Goal: Task Accomplishment & Management: Manage account settings

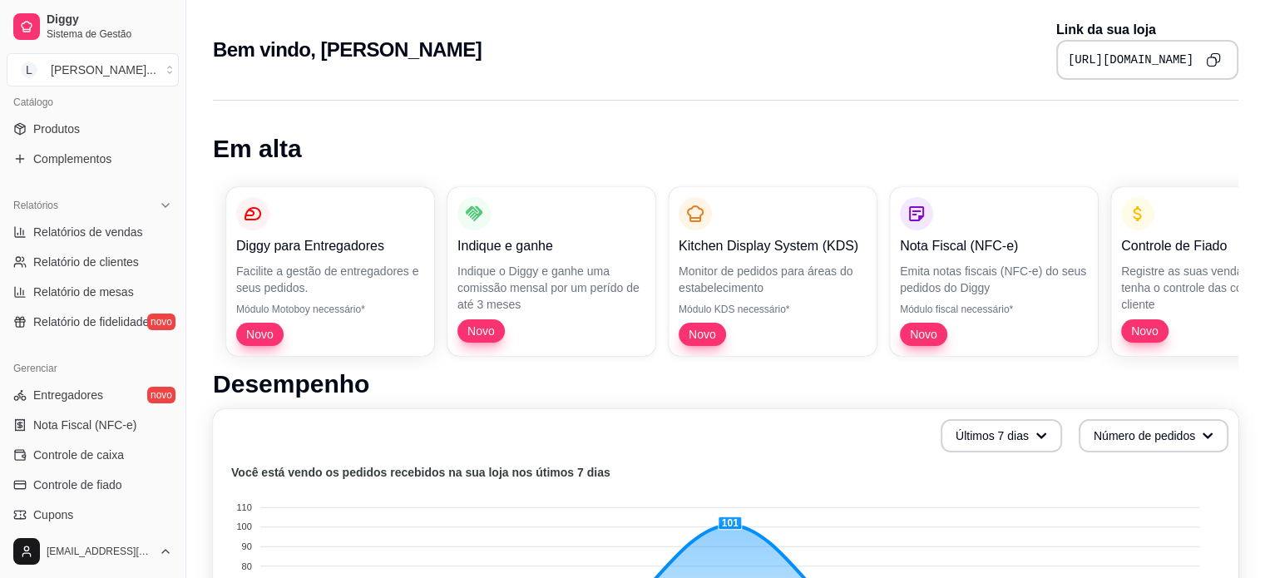
click at [1212, 60] on icon "Copy to clipboard" at bounding box center [1213, 59] width 15 height 15
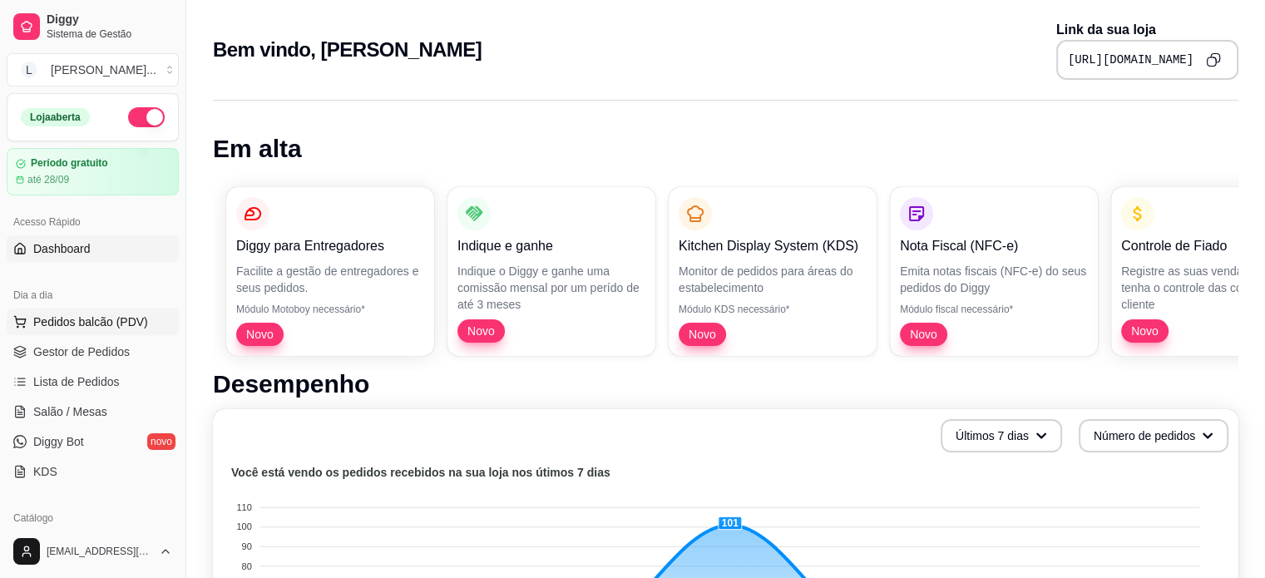
drag, startPoint x: 103, startPoint y: 331, endPoint x: 125, endPoint y: 329, distance: 21.8
click at [103, 331] on button "Pedidos balcão (PDV)" at bounding box center [93, 322] width 172 height 27
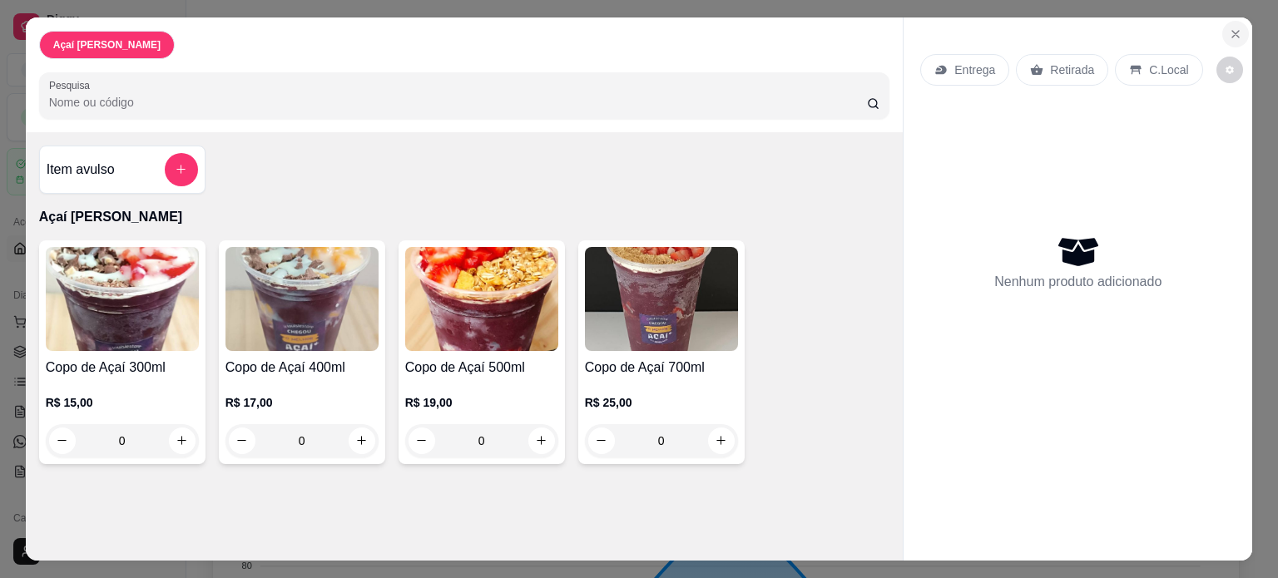
click at [1229, 32] on icon "Close" at bounding box center [1235, 33] width 13 height 13
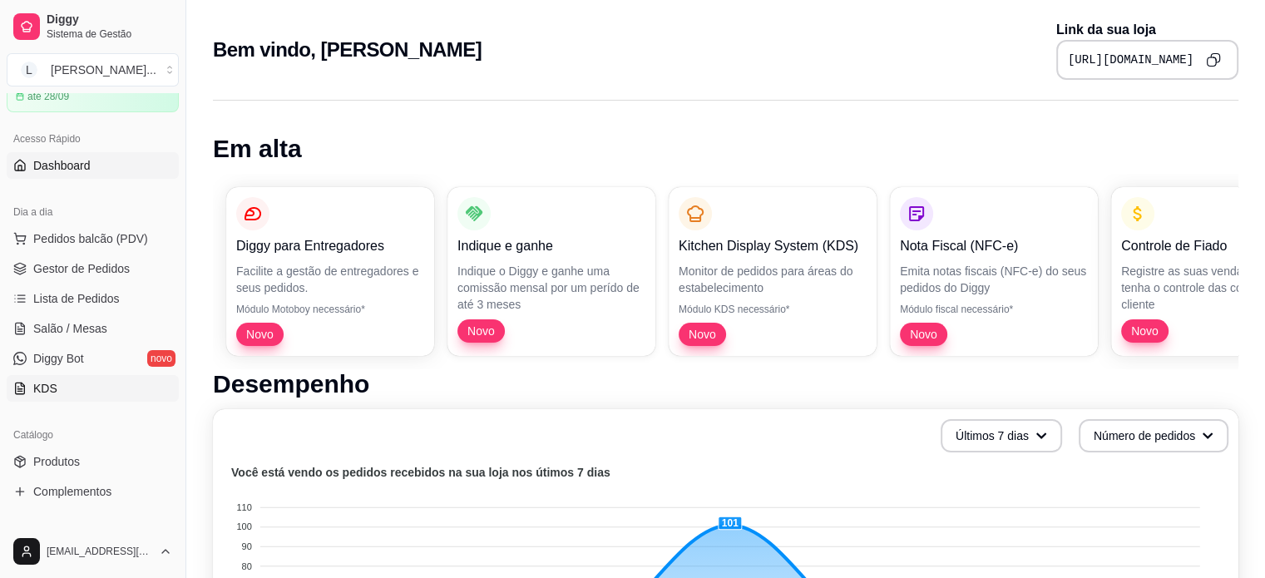
scroll to position [166, 0]
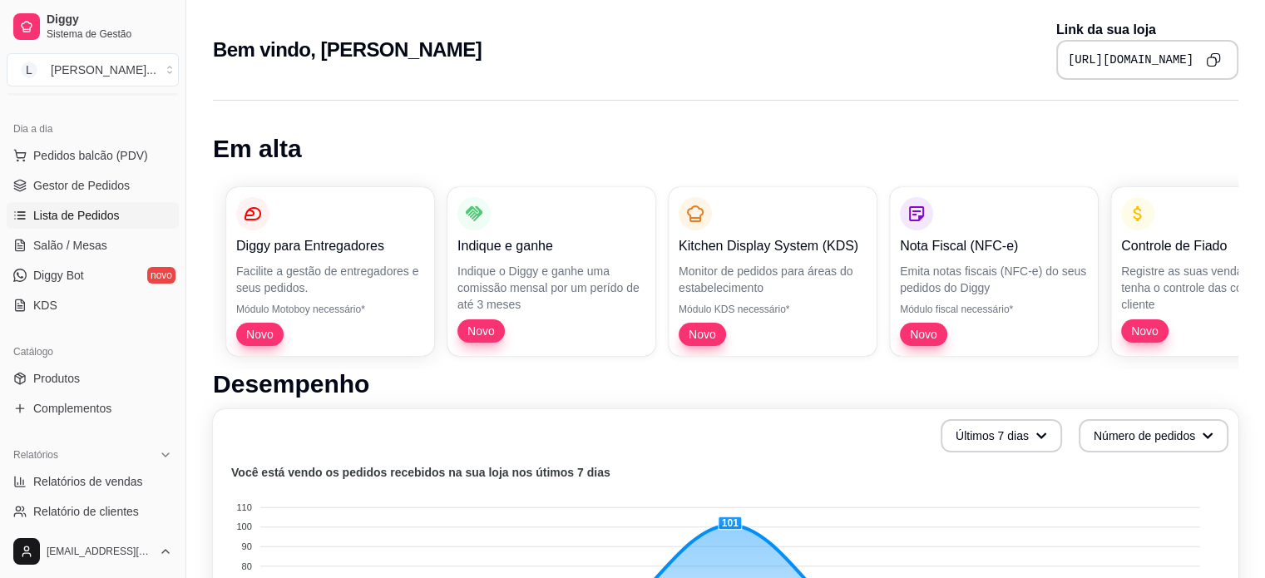
click at [70, 207] on span "Lista de Pedidos" at bounding box center [76, 215] width 87 height 17
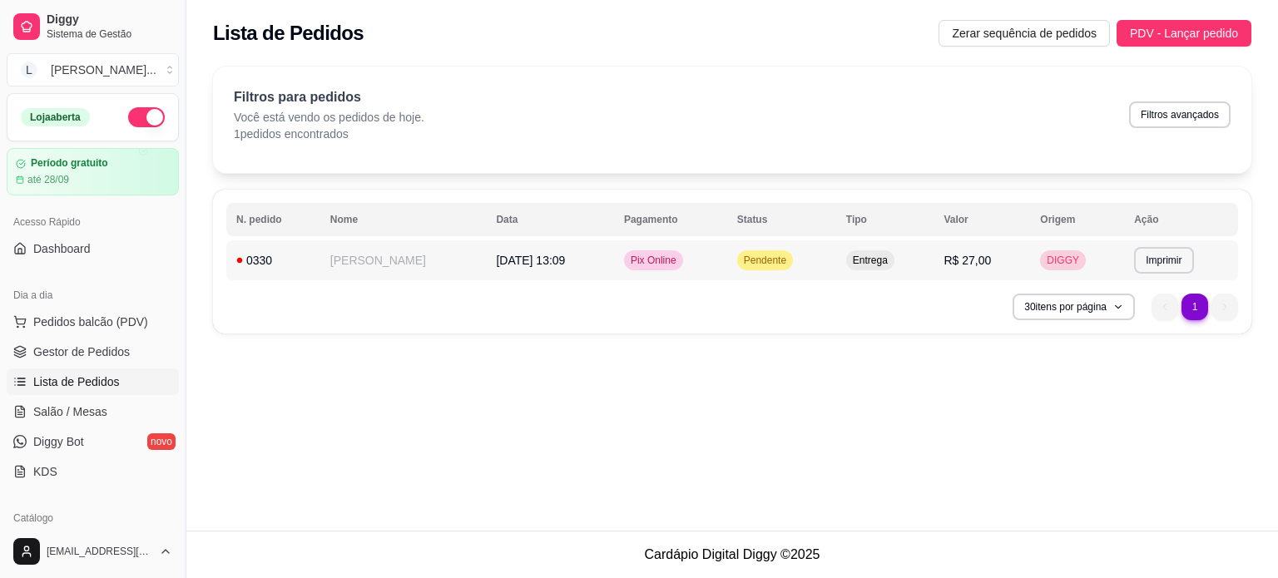
click at [765, 262] on span "Pendente" at bounding box center [764, 260] width 49 height 13
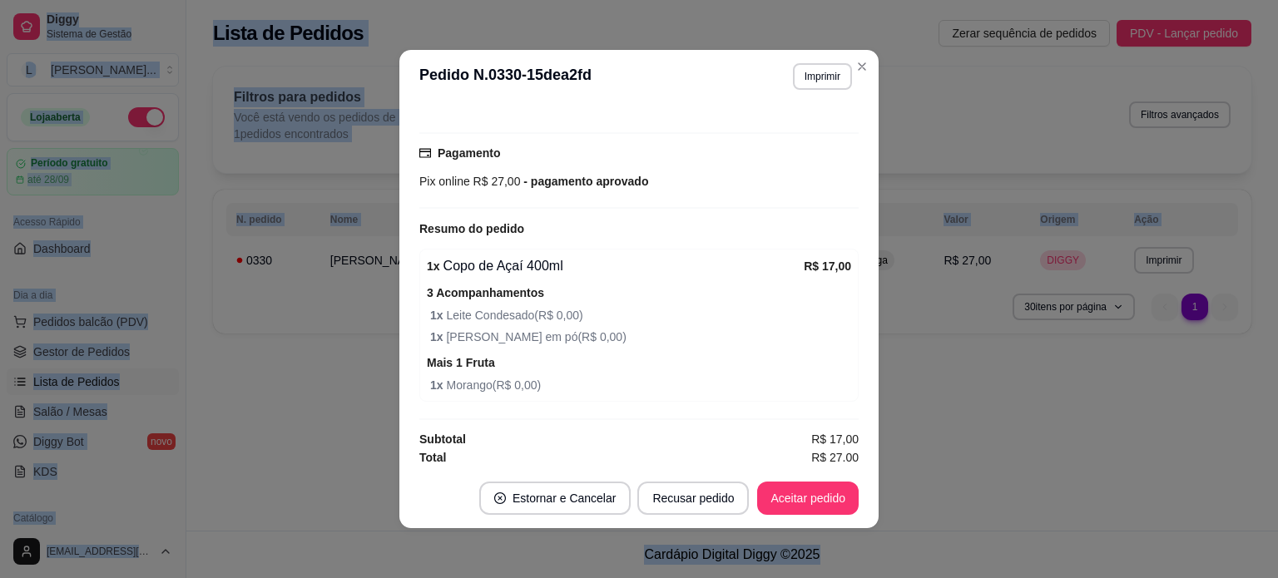
scroll to position [410, 0]
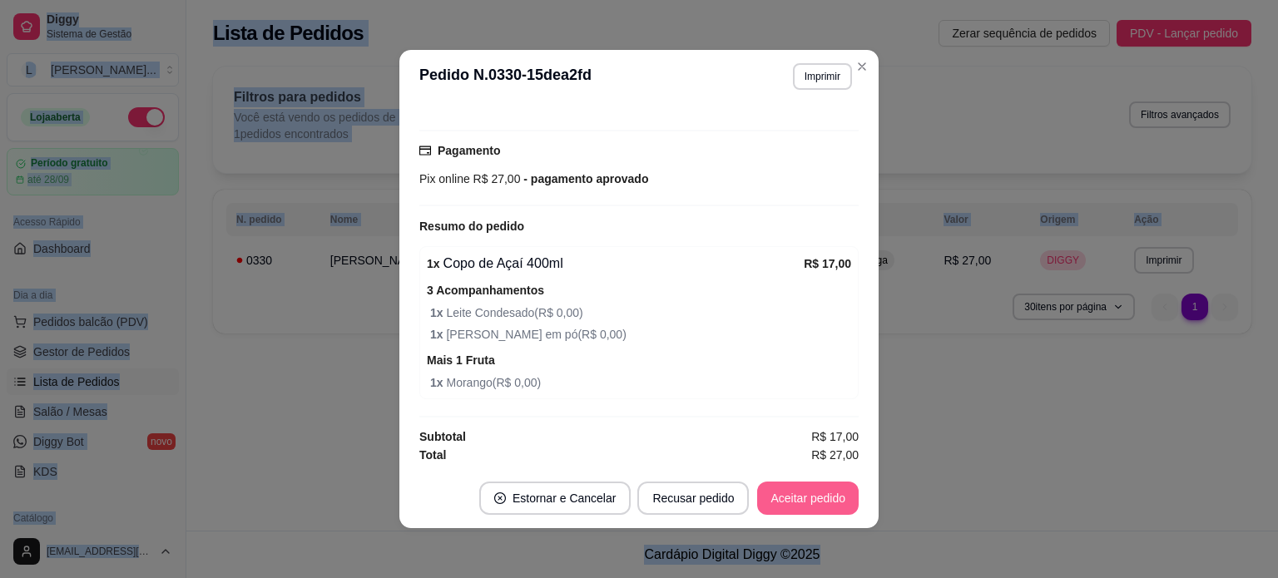
click at [784, 500] on button "Aceitar pedido" at bounding box center [807, 498] width 101 height 33
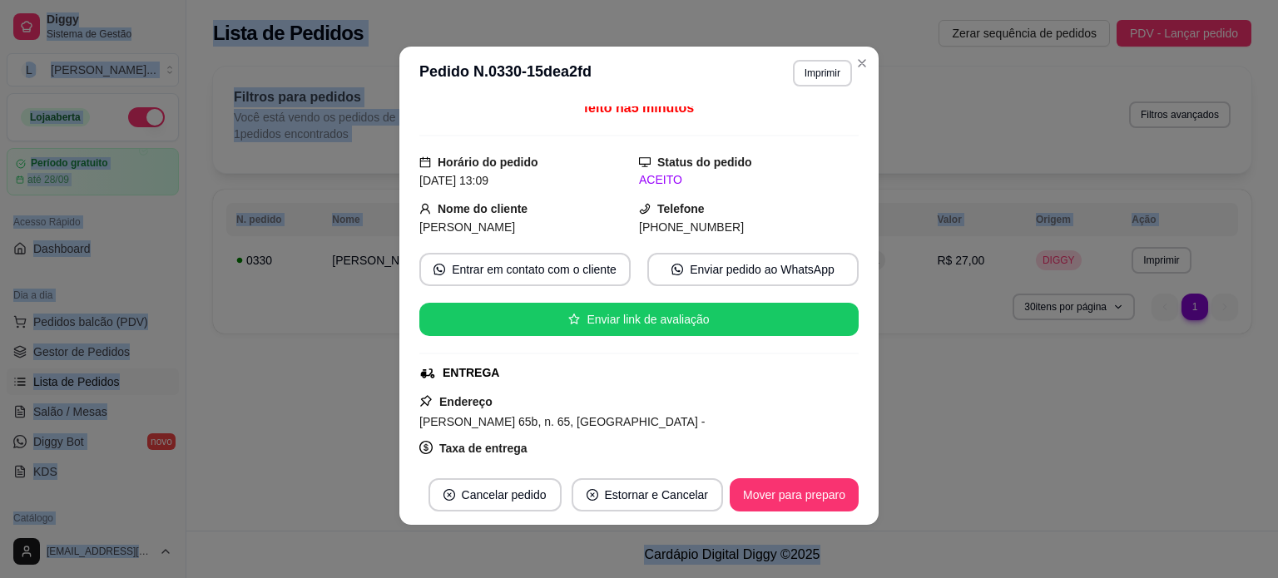
scroll to position [0, 0]
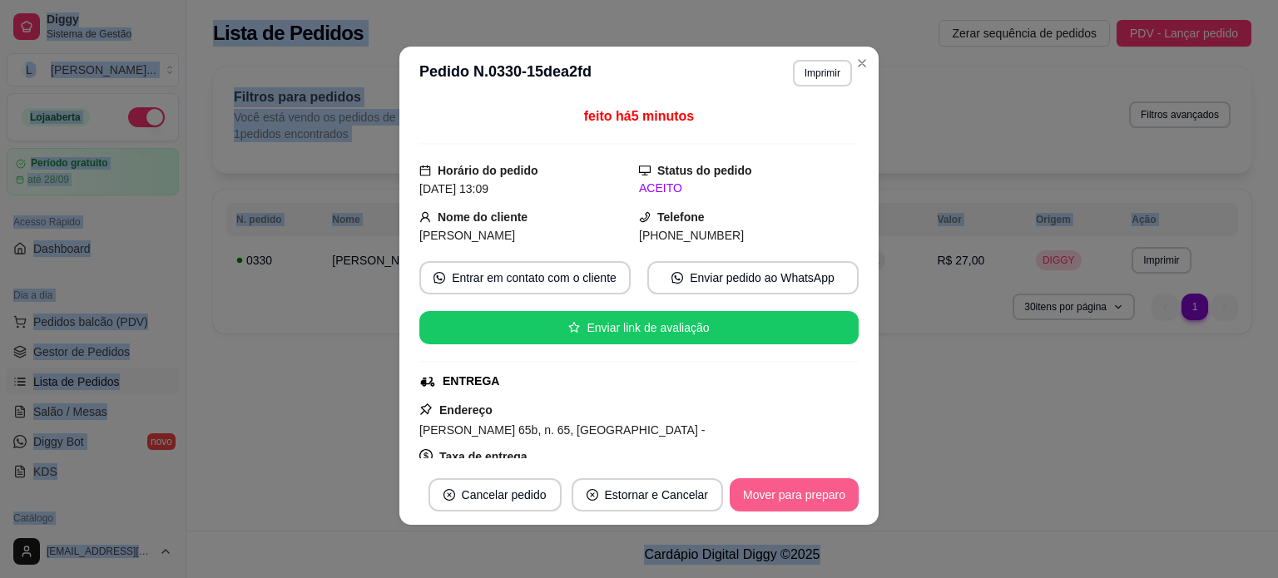
click at [764, 487] on button "Mover para preparo" at bounding box center [793, 494] width 129 height 33
click at [778, 502] on button "Mover para entrega" at bounding box center [794, 494] width 128 height 33
click at [779, 502] on button "Mover para finalizado" at bounding box center [789, 494] width 138 height 33
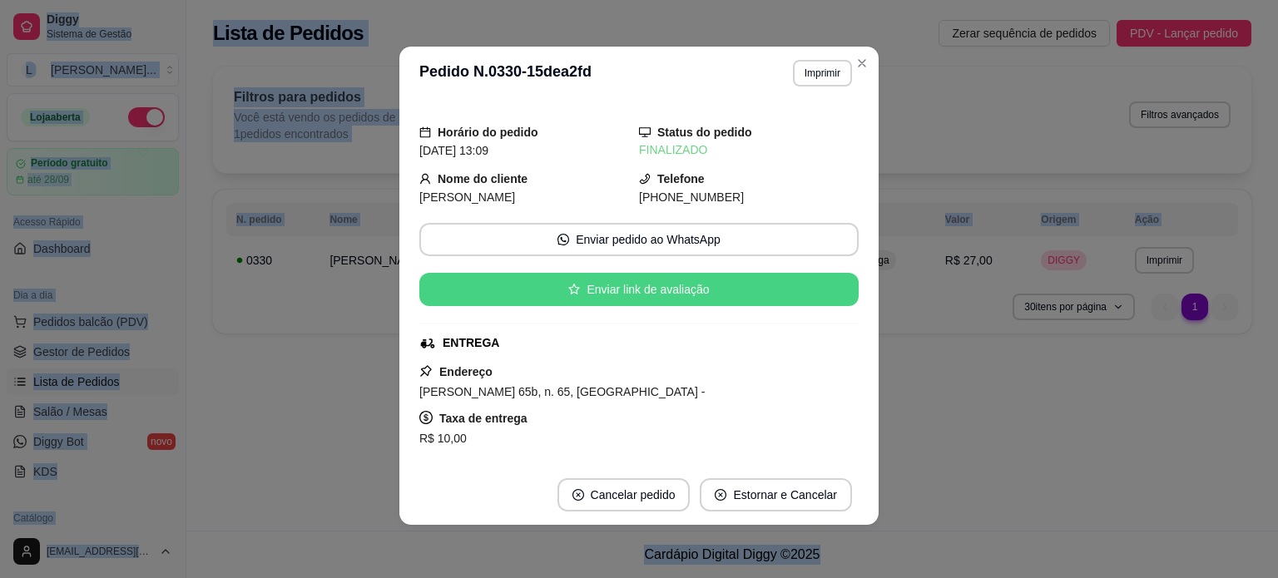
click at [645, 298] on button "Enviar link de avaliação" at bounding box center [638, 289] width 439 height 33
click at [630, 299] on button "Enviar link de avaliação" at bounding box center [639, 290] width 426 height 32
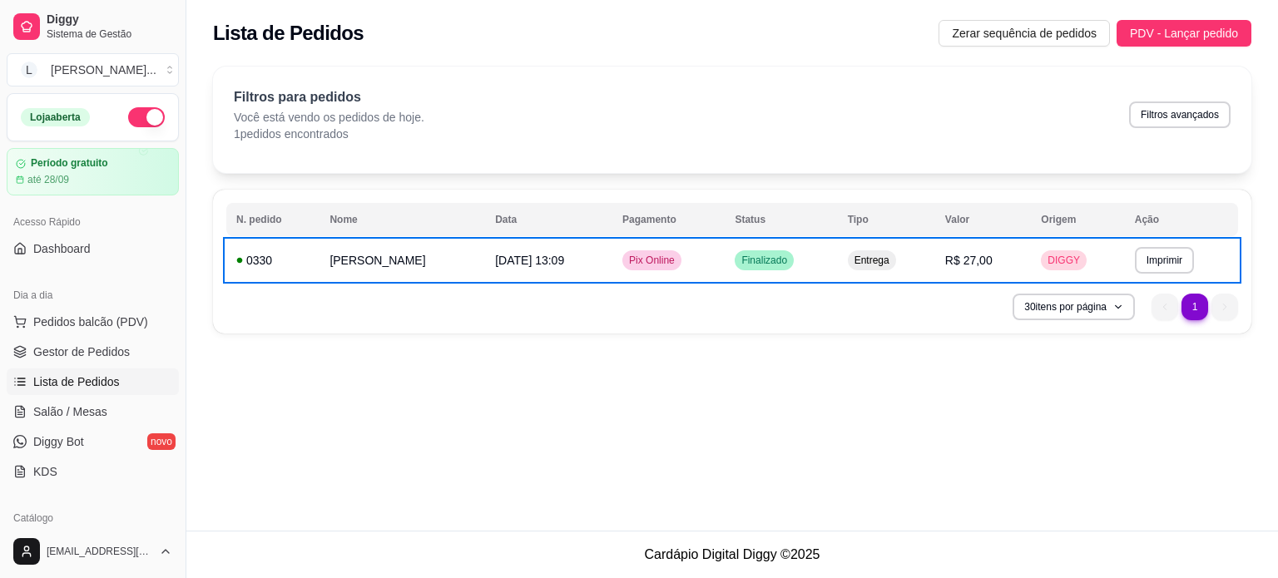
click at [382, 122] on p "Você está vendo os pedidos de hoje." at bounding box center [329, 117] width 190 height 17
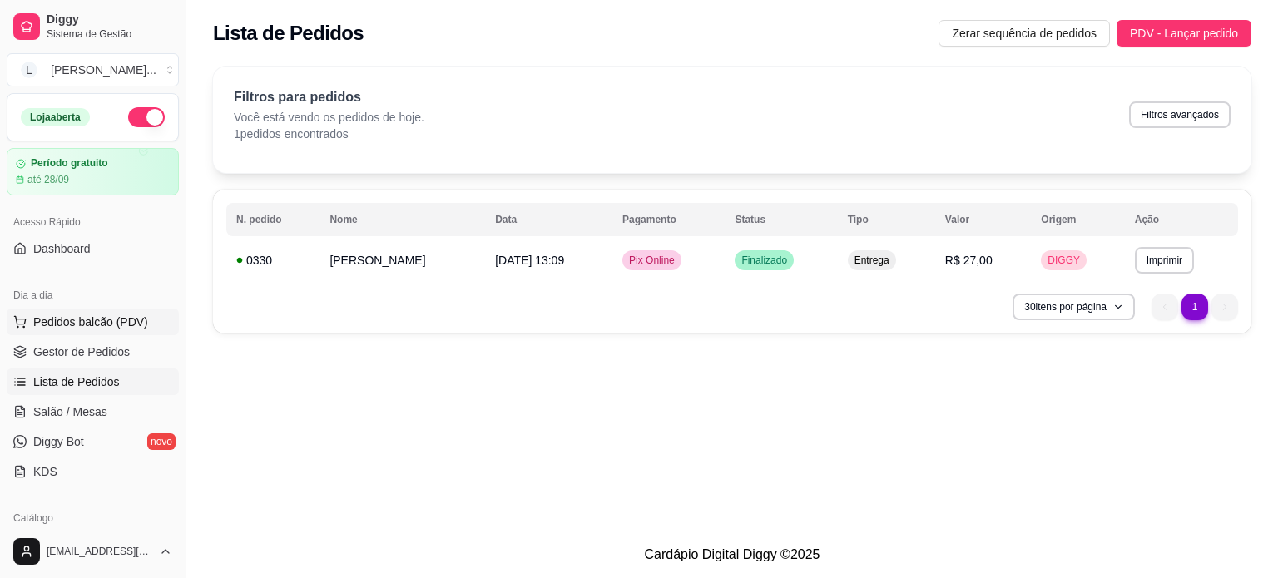
click at [117, 324] on span "Pedidos balcão (PDV)" at bounding box center [90, 322] width 115 height 17
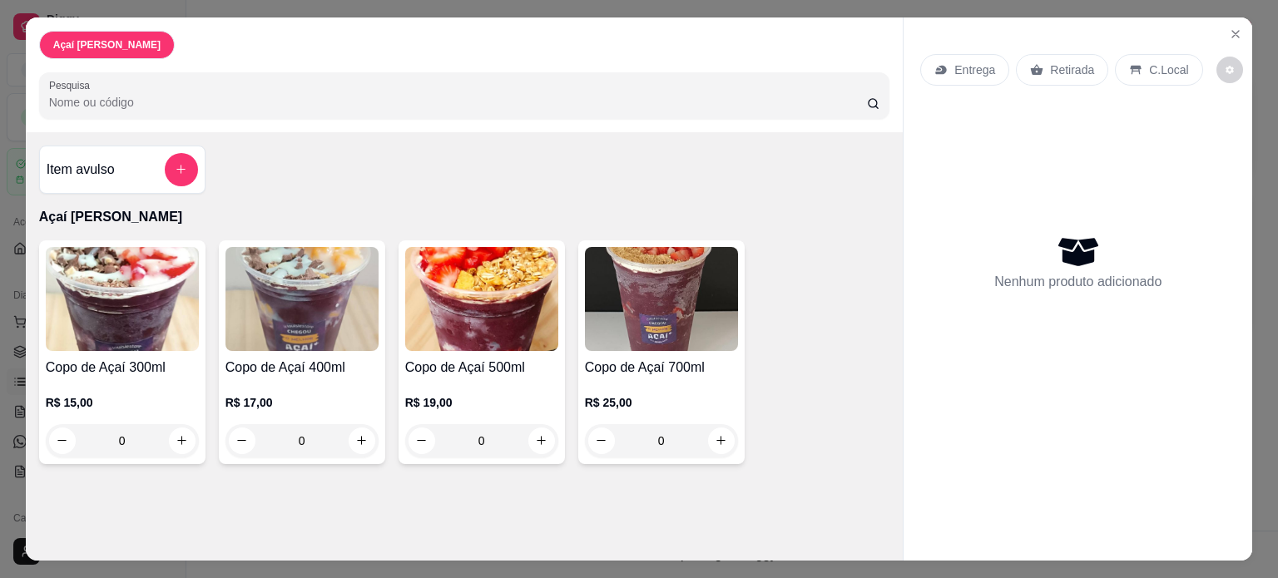
click at [441, 312] on img at bounding box center [481, 299] width 153 height 104
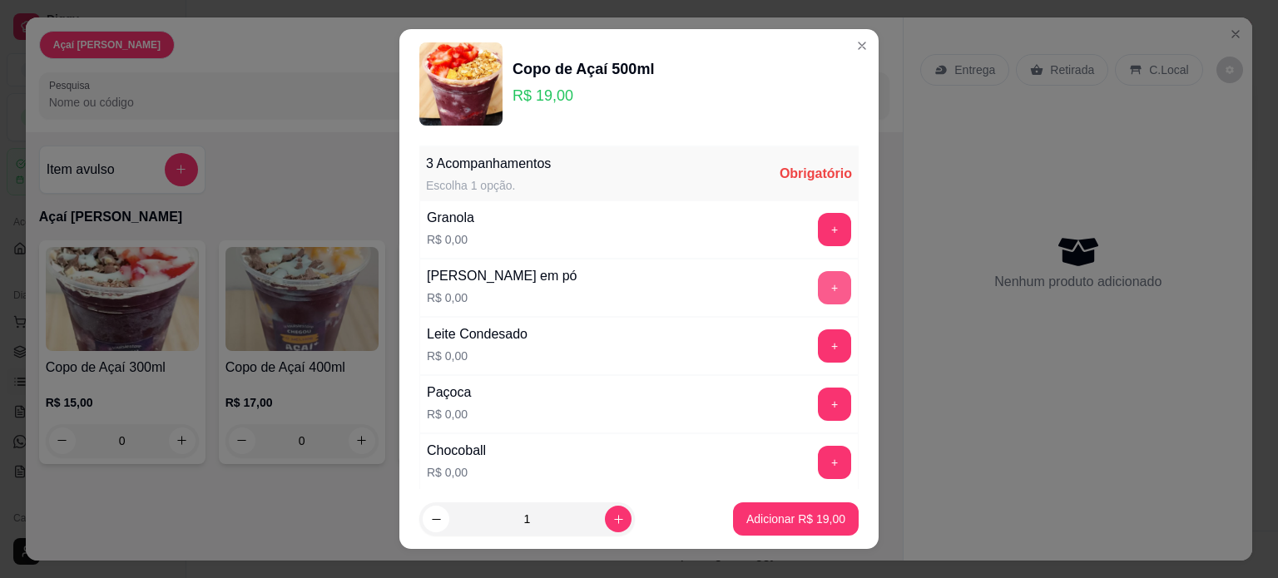
click at [818, 289] on button "+" at bounding box center [834, 287] width 33 height 33
click at [818, 462] on button "+" at bounding box center [834, 462] width 33 height 33
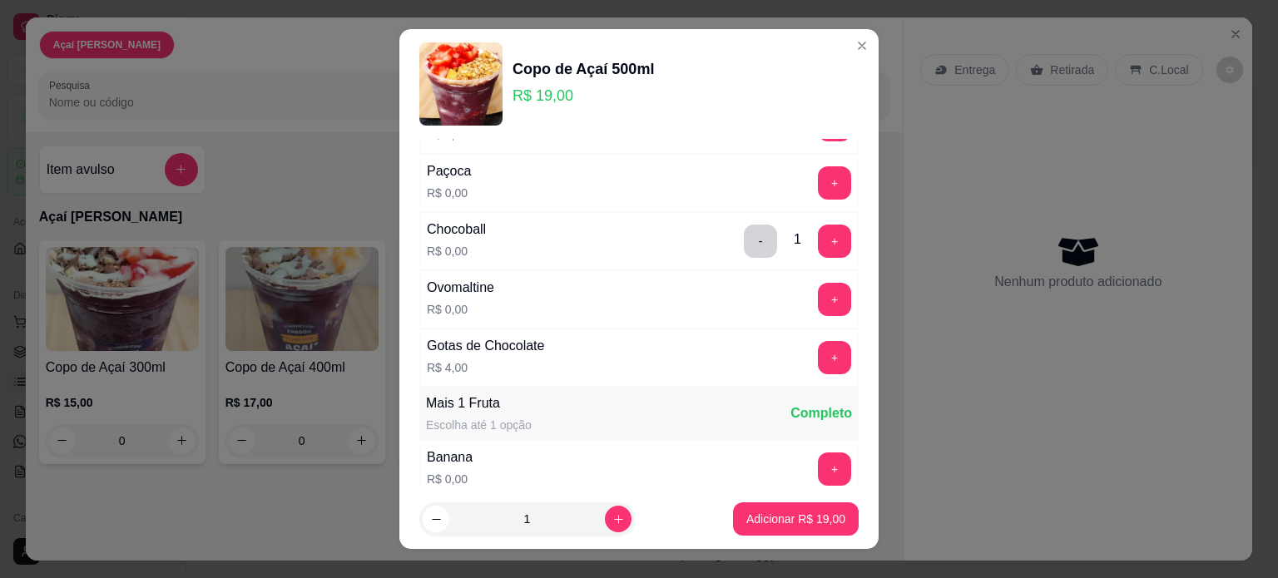
scroll to position [333, 0]
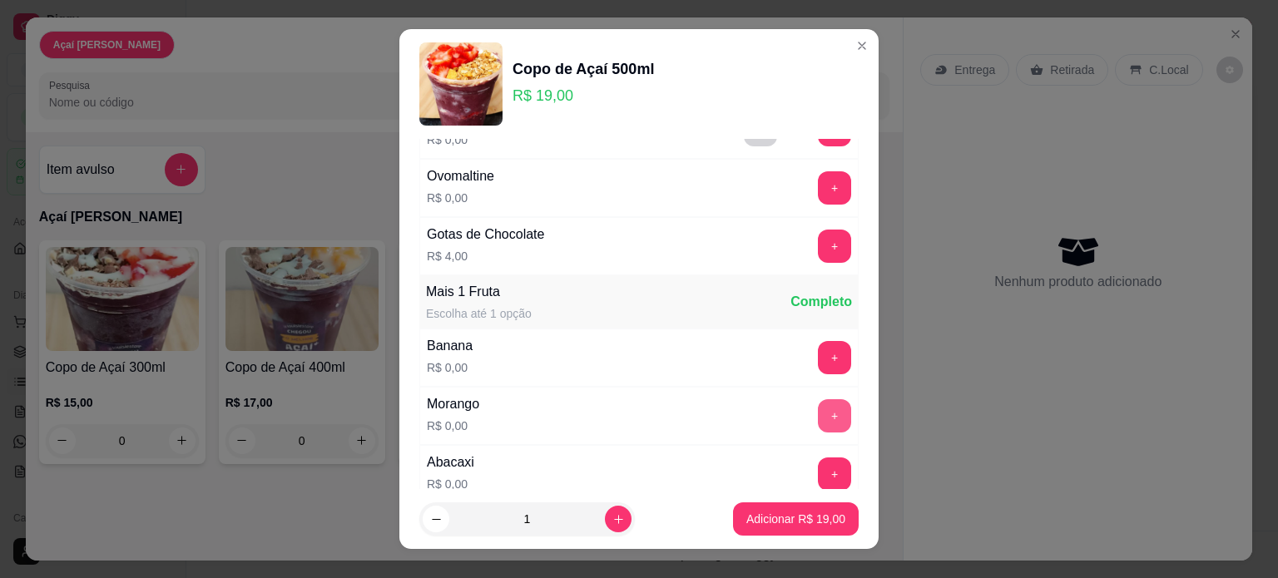
click at [818, 417] on button "+" at bounding box center [834, 415] width 33 height 33
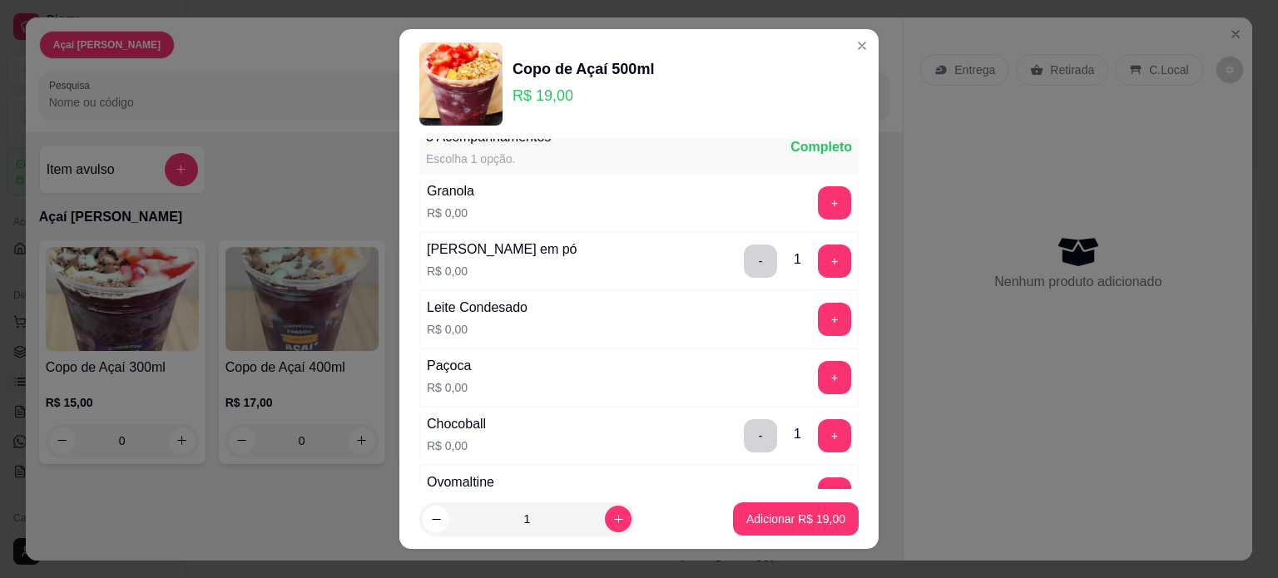
scroll to position [0, 0]
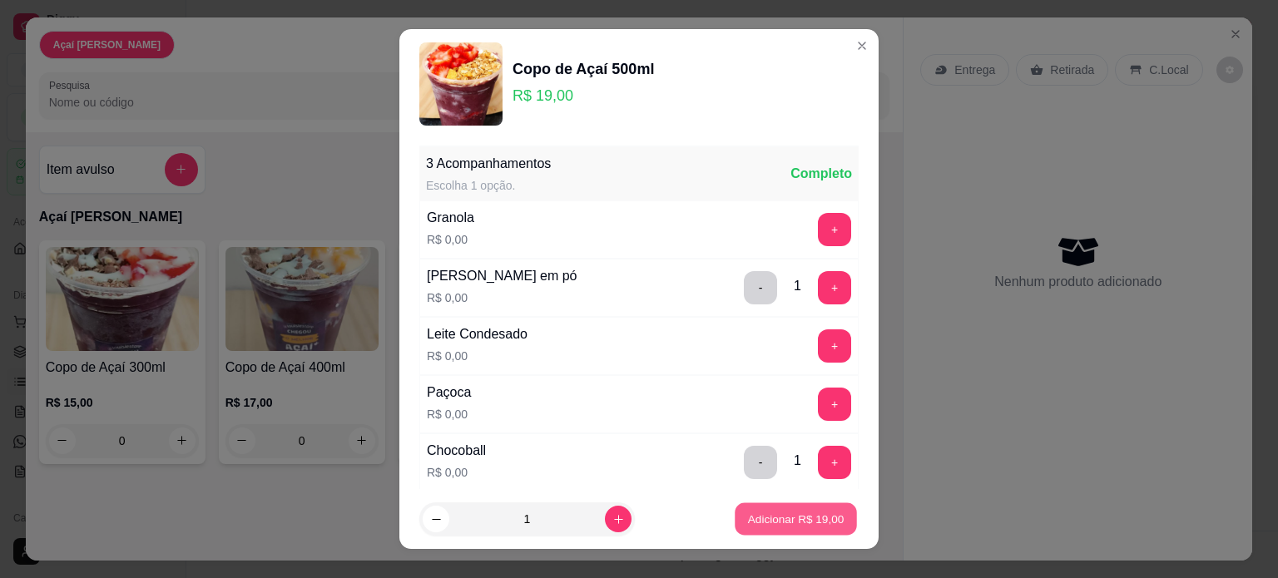
click at [802, 517] on p "Adicionar R$ 19,00" at bounding box center [796, 520] width 96 height 16
click at [802, 517] on div "Açaí Louisie Pesquisa Item avulso Açaí Louisie Copo de Açaí 300ml R$ 15,00 0 Co…" at bounding box center [465, 288] width 878 height 543
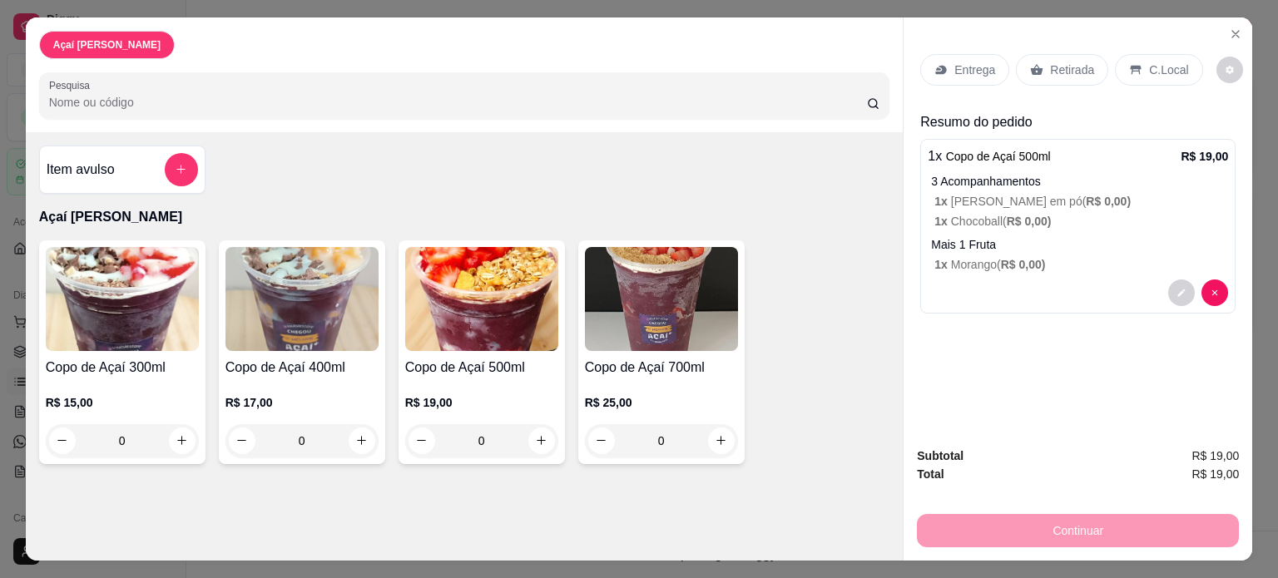
click at [1149, 62] on p "C.Local" at bounding box center [1168, 70] width 39 height 17
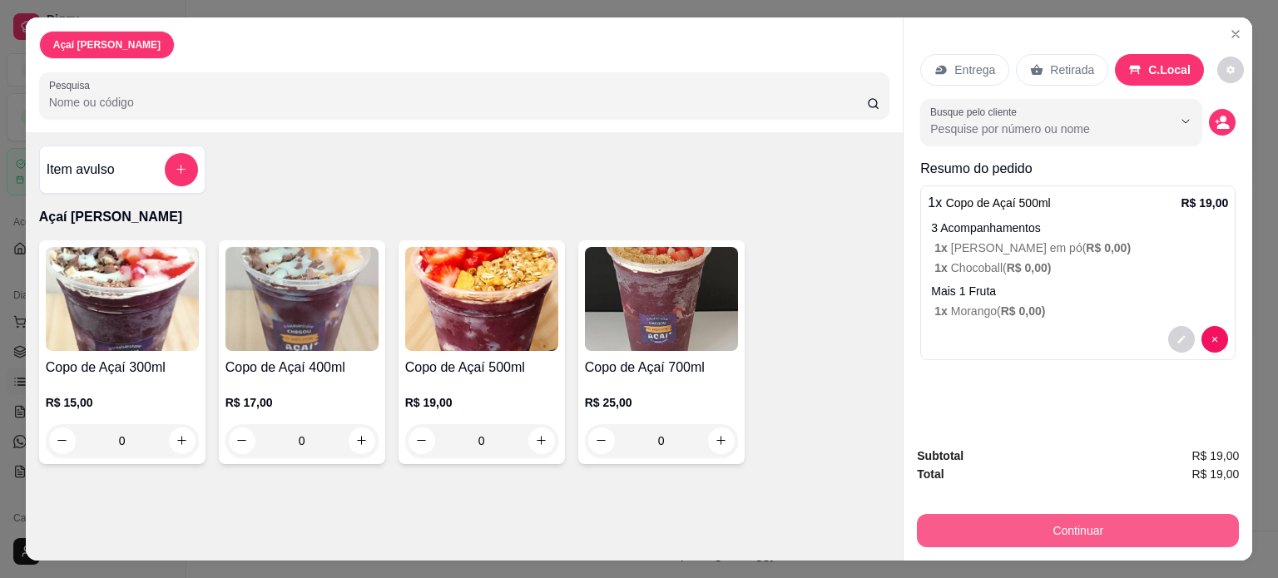
click at [1176, 525] on button "Continuar" at bounding box center [1078, 530] width 322 height 33
click at [1149, 525] on button "Continuar" at bounding box center [1078, 531] width 312 height 32
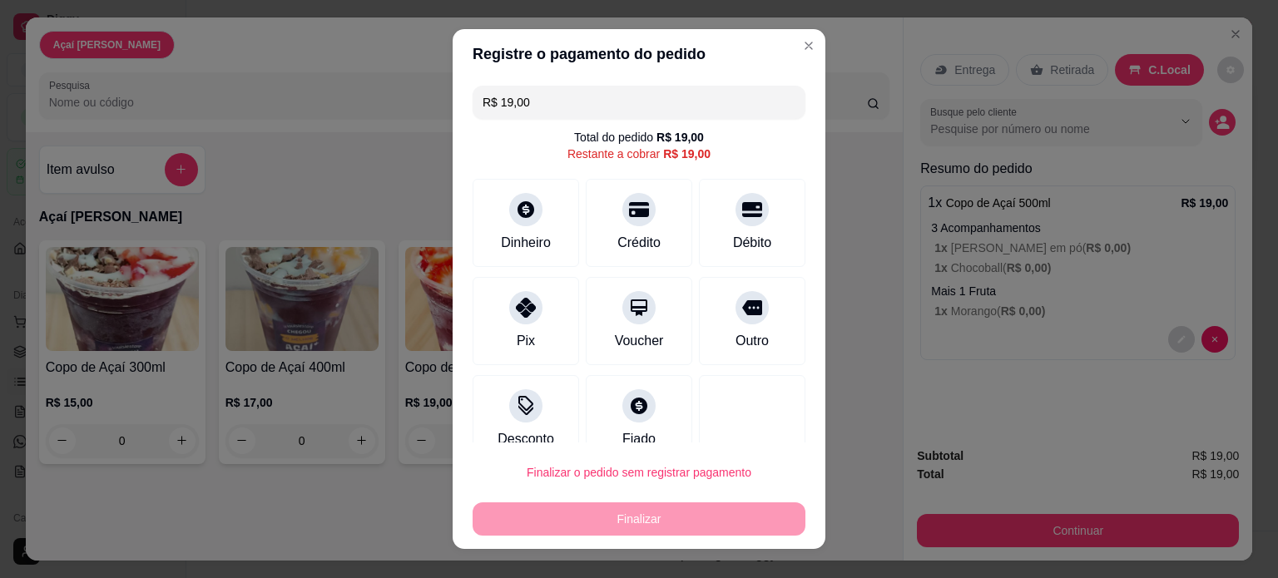
click at [586, 94] on input "R$ 19,00" at bounding box center [638, 102] width 313 height 33
click at [533, 319] on div "Pix" at bounding box center [525, 317] width 117 height 97
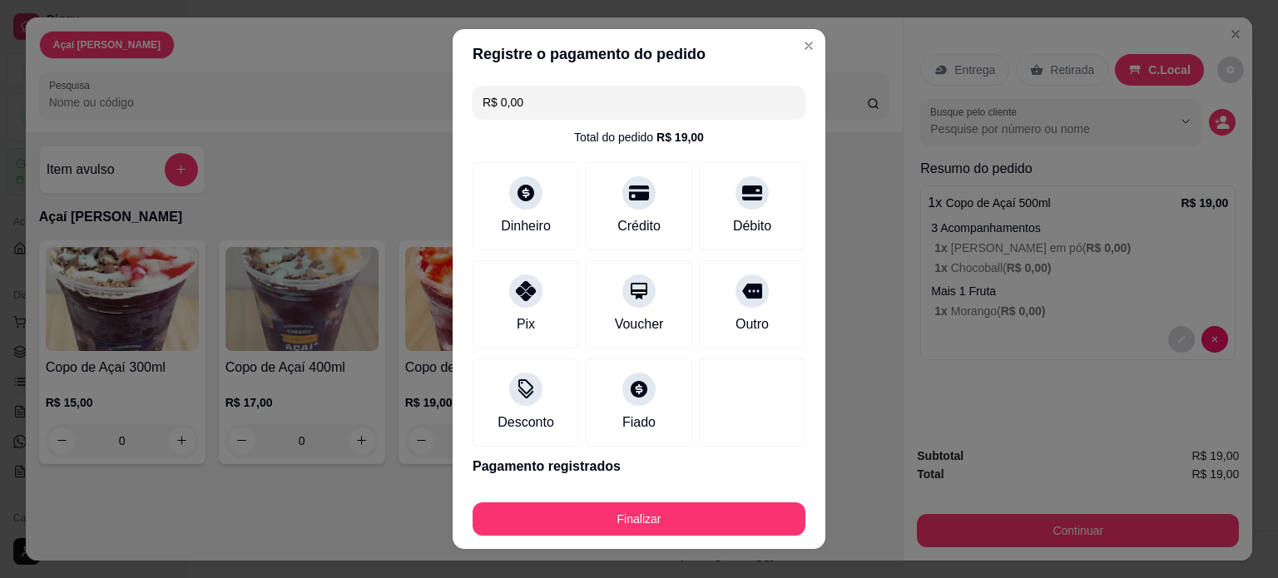
click at [620, 112] on input "R$ 0,00" at bounding box center [638, 102] width 313 height 33
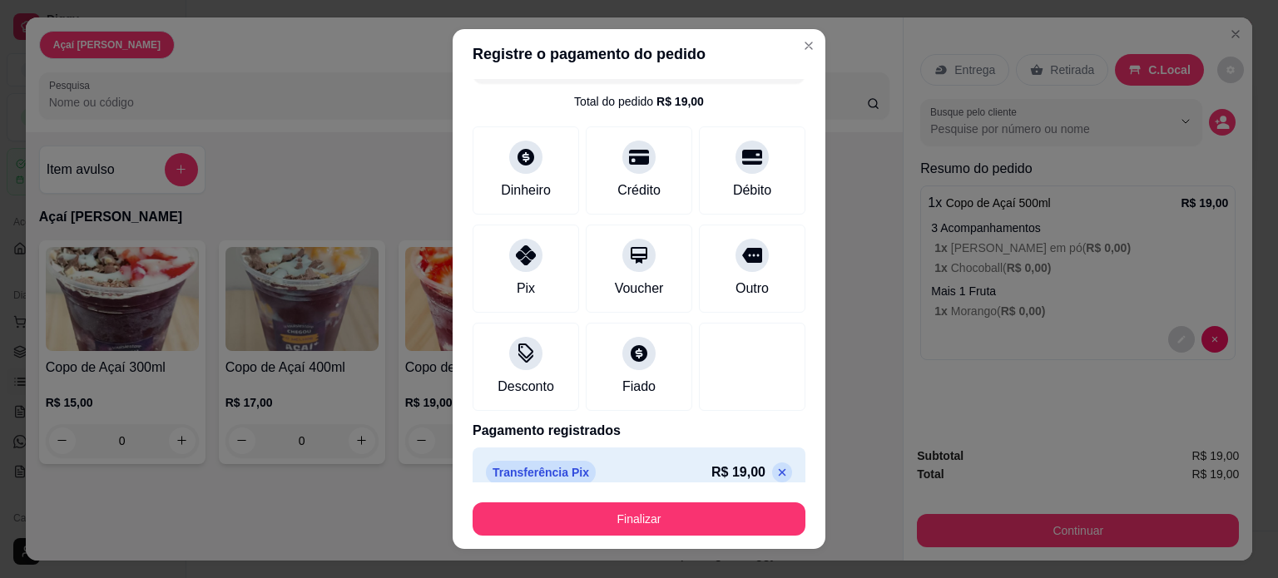
scroll to position [55, 0]
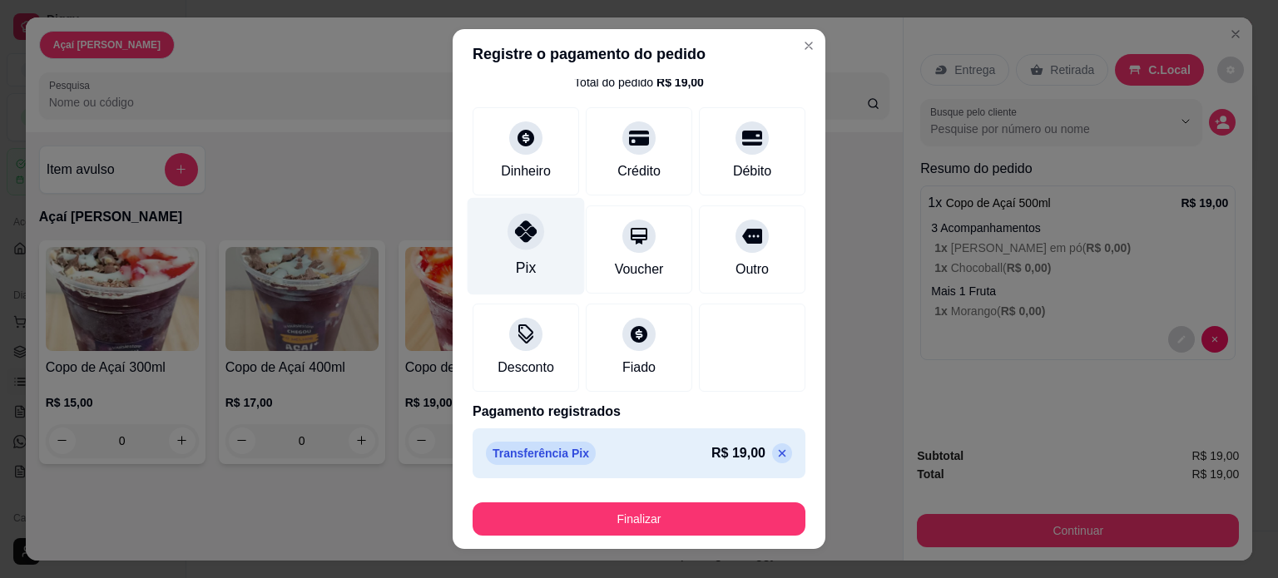
click at [509, 249] on div "Pix" at bounding box center [525, 245] width 117 height 97
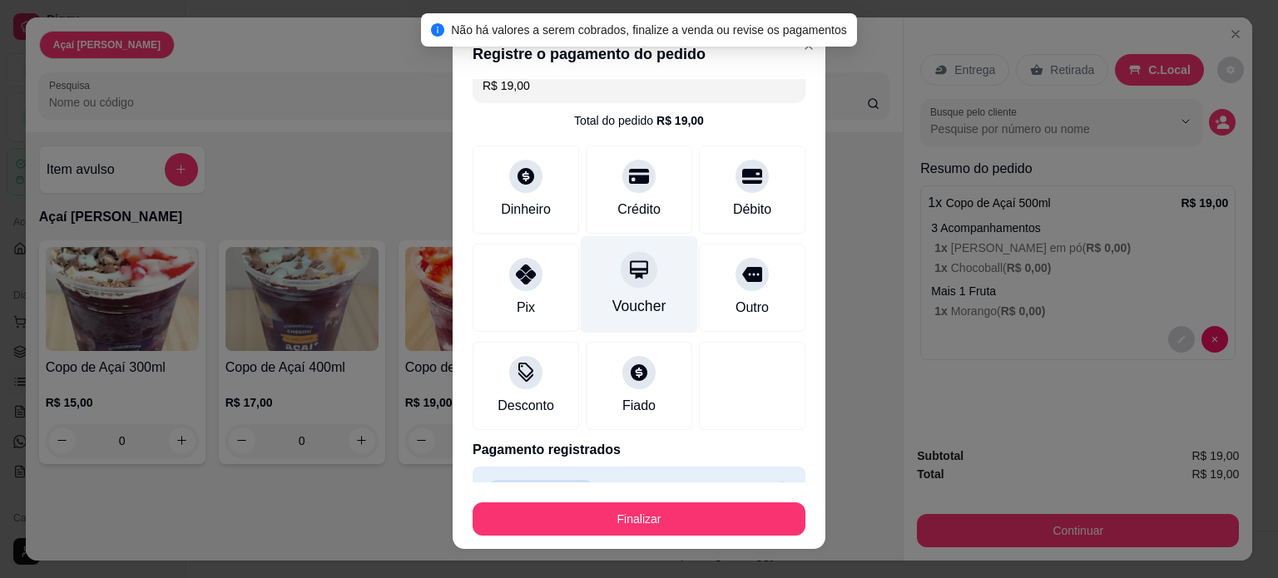
scroll to position [0, 0]
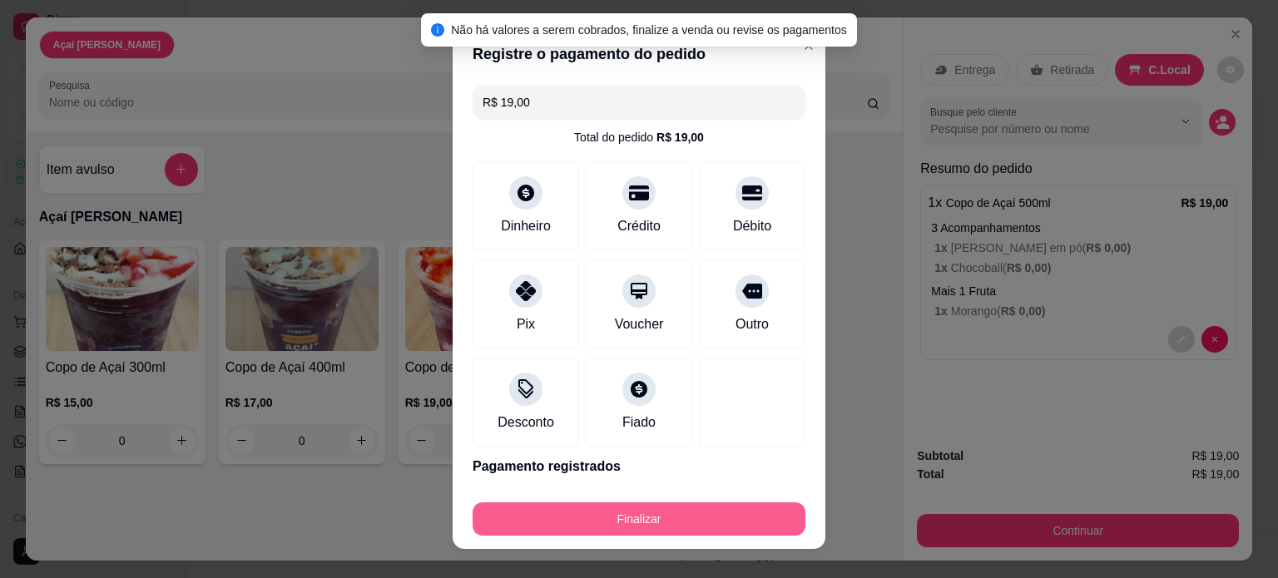
click at [687, 522] on button "Finalizar" at bounding box center [638, 518] width 333 height 33
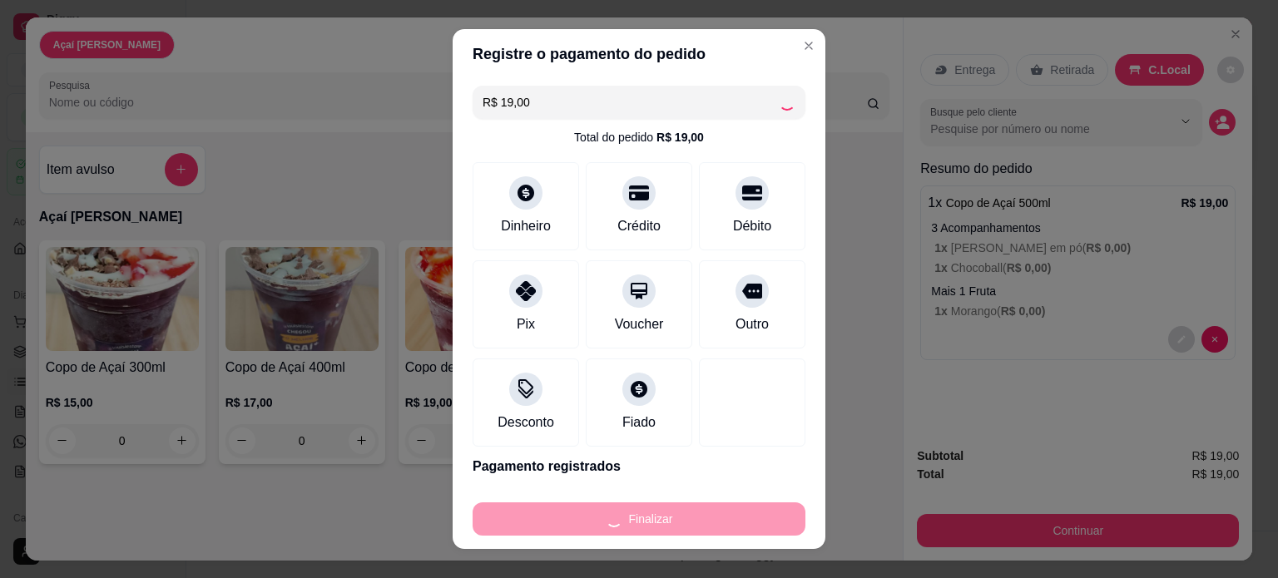
type input "-R$ 19,00"
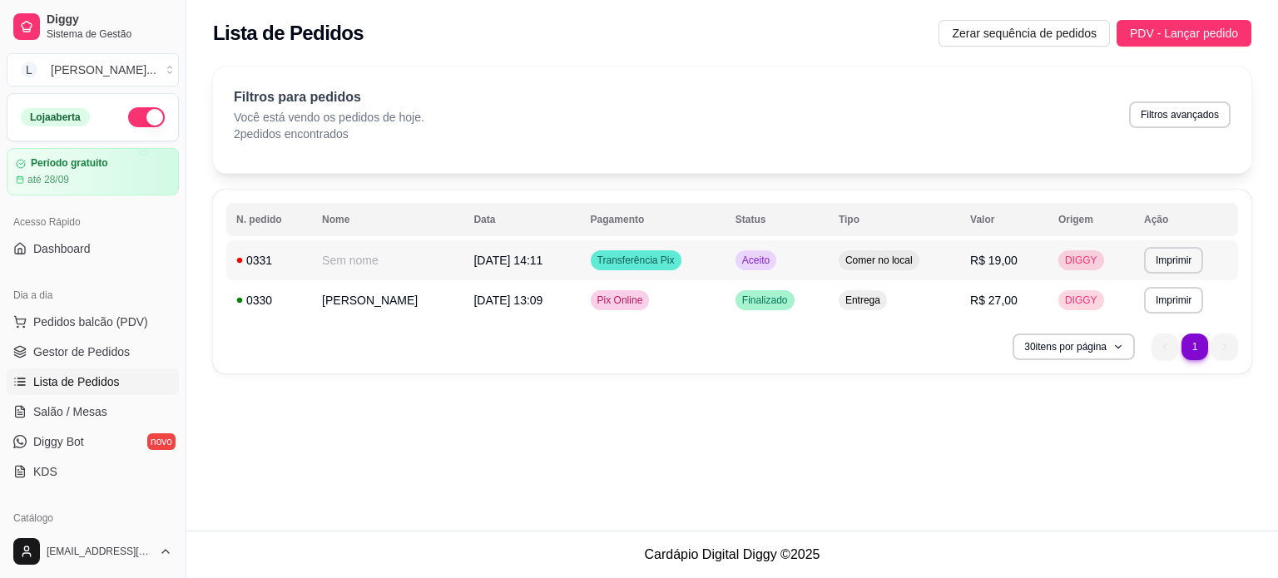
click at [685, 262] on td "Transferência Pix" at bounding box center [653, 260] width 145 height 40
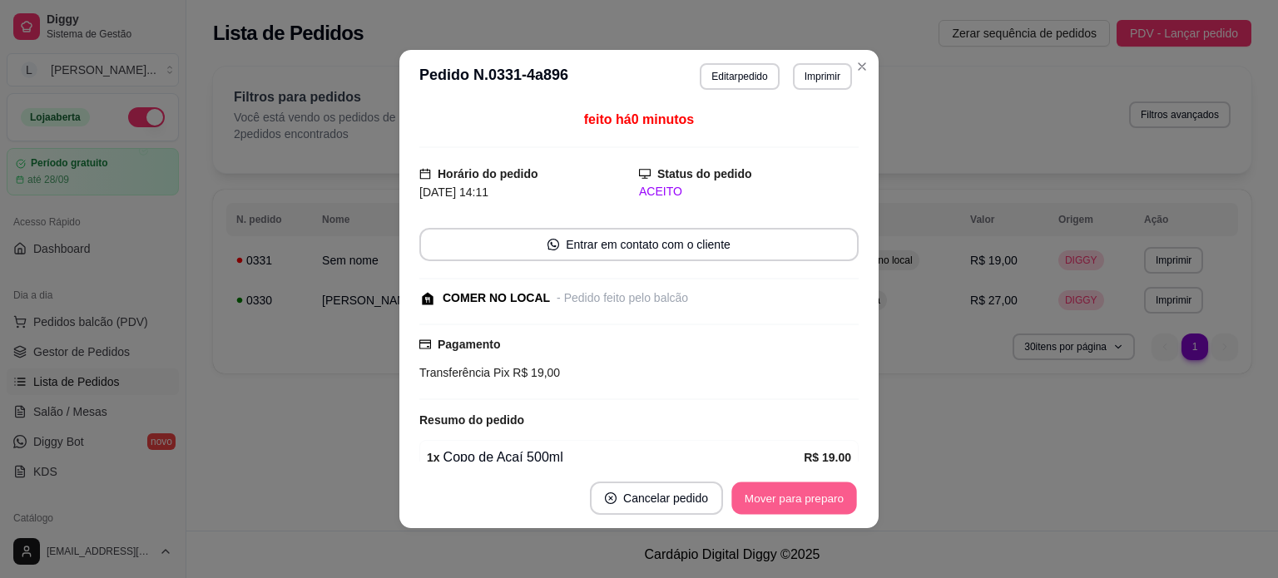
click at [786, 492] on button "Mover para preparo" at bounding box center [793, 498] width 125 height 32
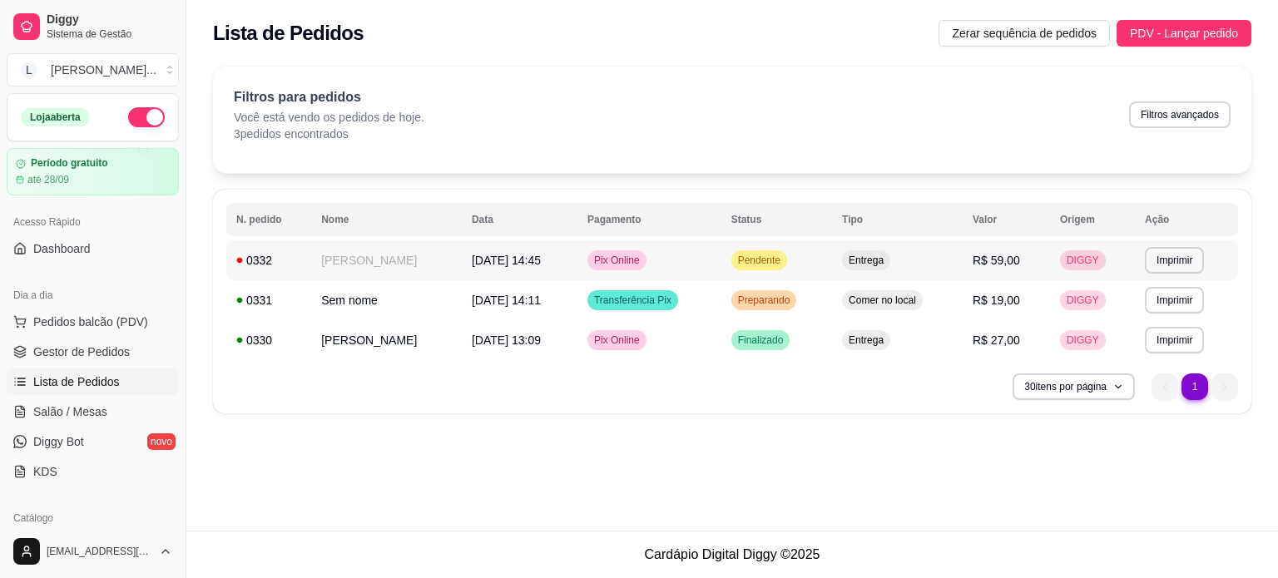
click at [534, 255] on span "17/09/25 às 14:45" at bounding box center [506, 260] width 69 height 13
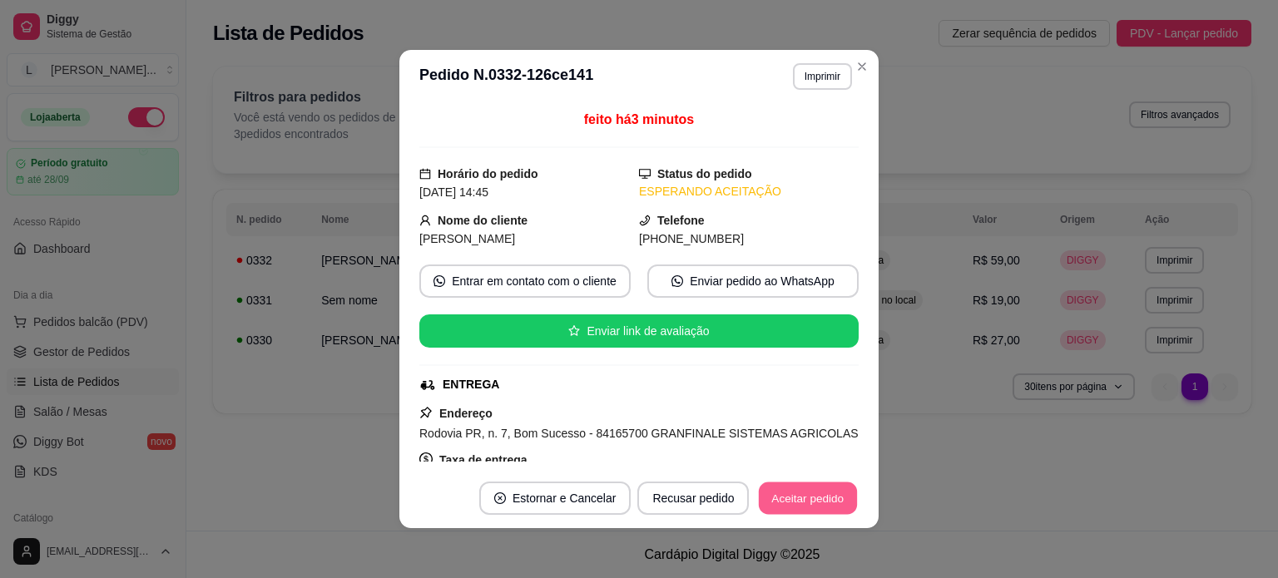
click at [831, 498] on button "Aceitar pedido" at bounding box center [808, 498] width 98 height 32
click at [797, 501] on button "Mover para preparo" at bounding box center [793, 498] width 125 height 32
